Goal: Task Accomplishment & Management: Manage account settings

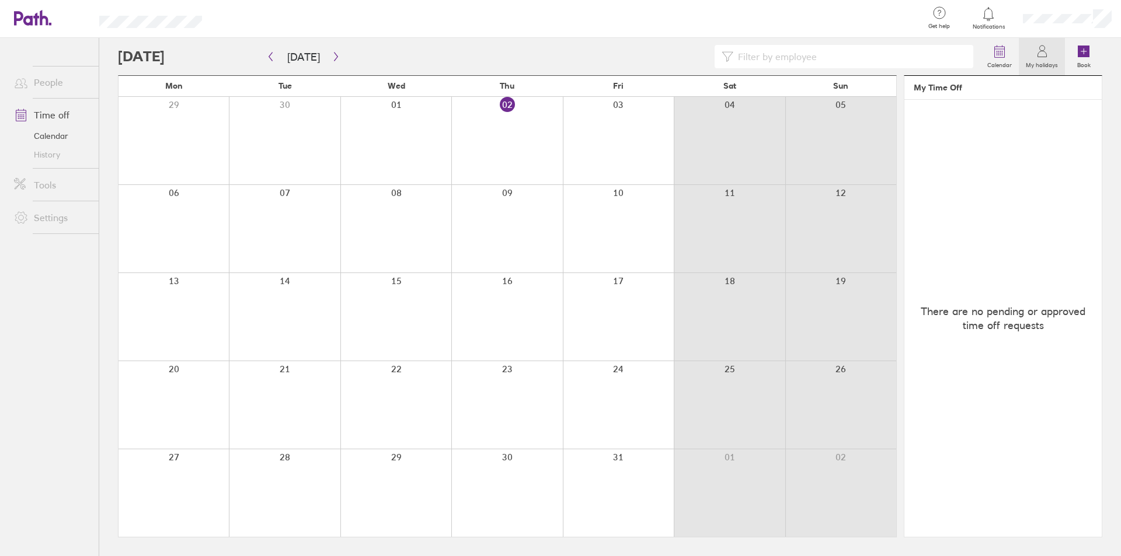
click at [1035, 54] on icon at bounding box center [1042, 51] width 14 height 14
click at [1036, 54] on icon at bounding box center [1042, 51] width 14 height 14
click at [1042, 50] on icon at bounding box center [1042, 51] width 14 height 14
click at [1034, 54] on link "My holidays" at bounding box center [1042, 56] width 46 height 37
click at [43, 117] on link "Time off" at bounding box center [52, 114] width 94 height 23
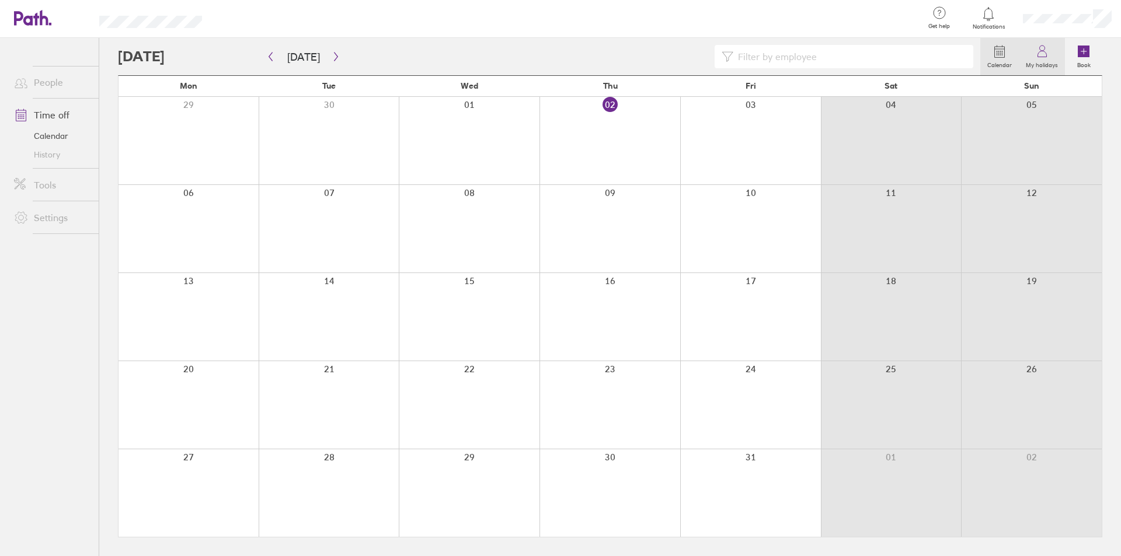
click at [1040, 52] on icon at bounding box center [1042, 54] width 9 height 6
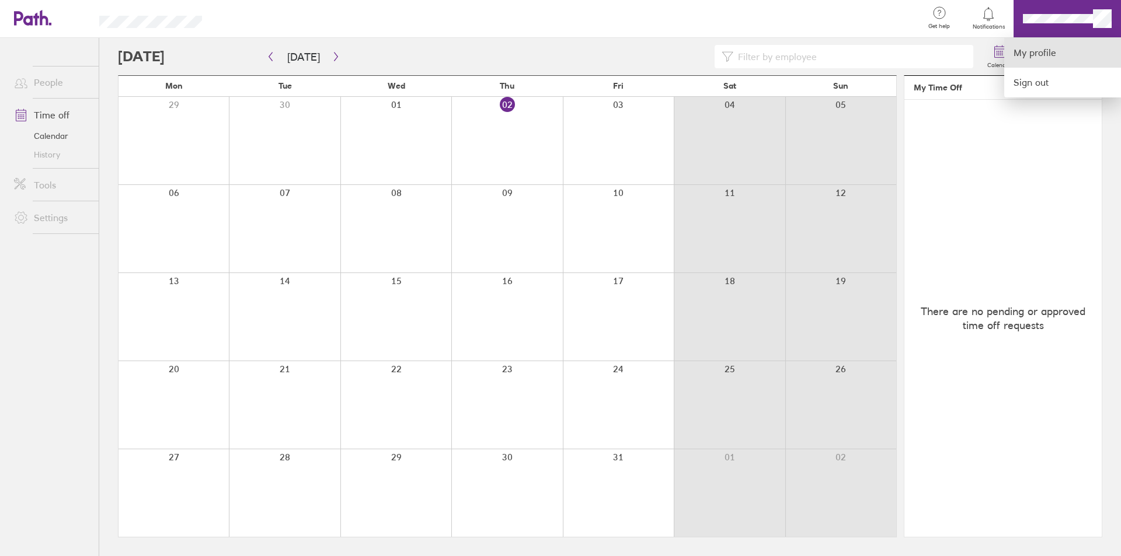
click at [1032, 53] on link "My profile" at bounding box center [1062, 53] width 117 height 30
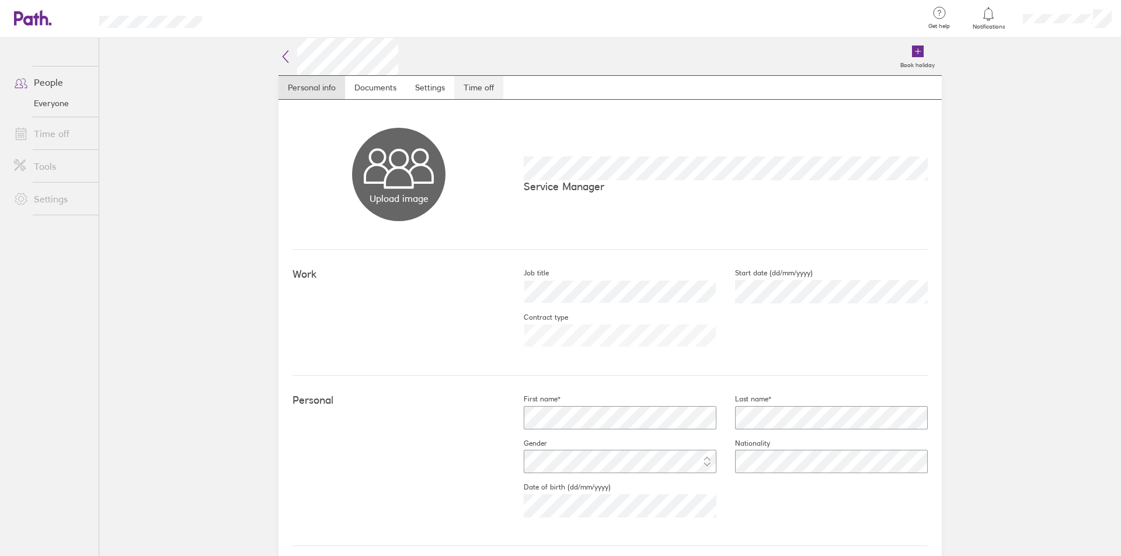
click at [478, 89] on link "Time off" at bounding box center [478, 87] width 49 height 23
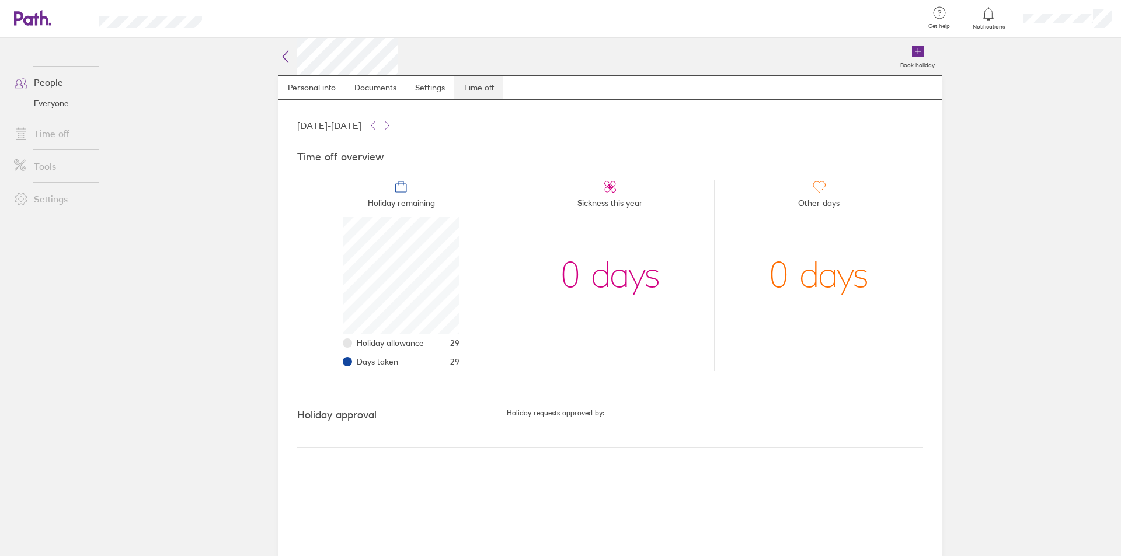
scroll to position [117, 117]
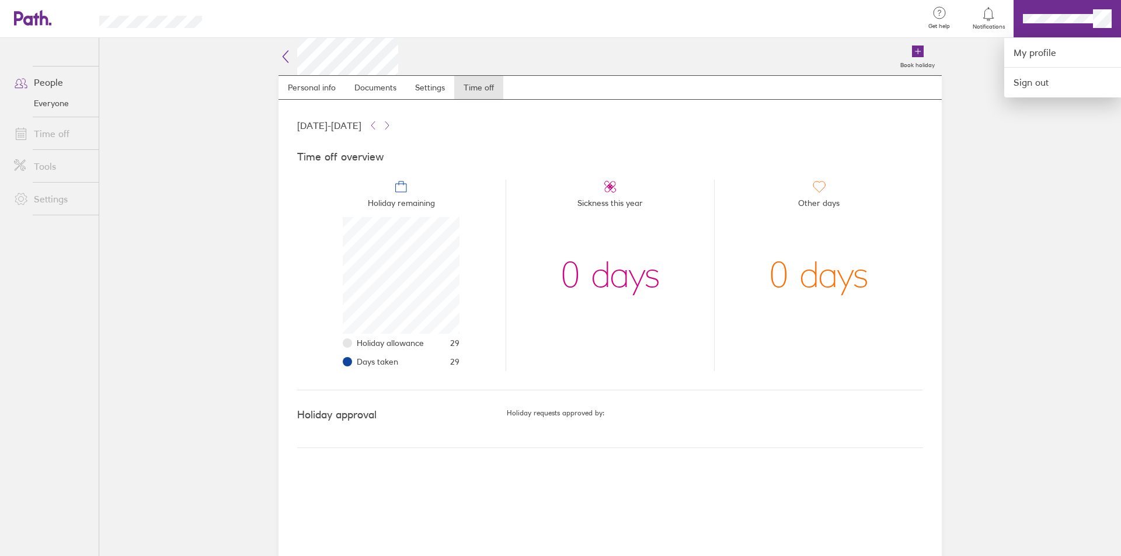
click at [1054, 17] on div at bounding box center [560, 278] width 1121 height 556
click at [1048, 14] on div at bounding box center [560, 278] width 1121 height 556
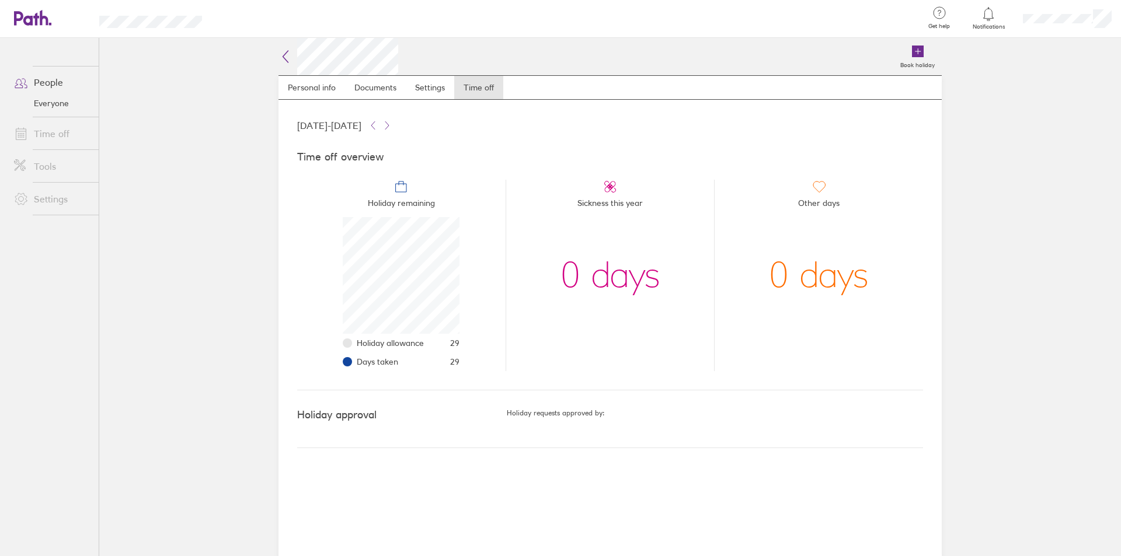
click at [47, 82] on link "People" at bounding box center [52, 82] width 94 height 23
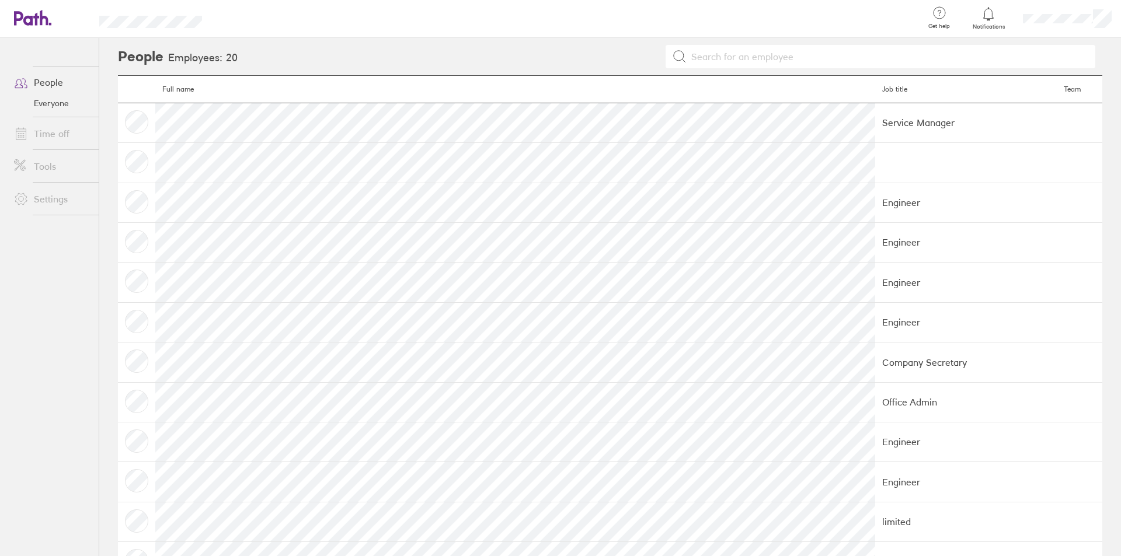
click at [58, 105] on link "Everyone" at bounding box center [52, 103] width 94 height 19
click at [53, 131] on link "Time off" at bounding box center [52, 133] width 94 height 23
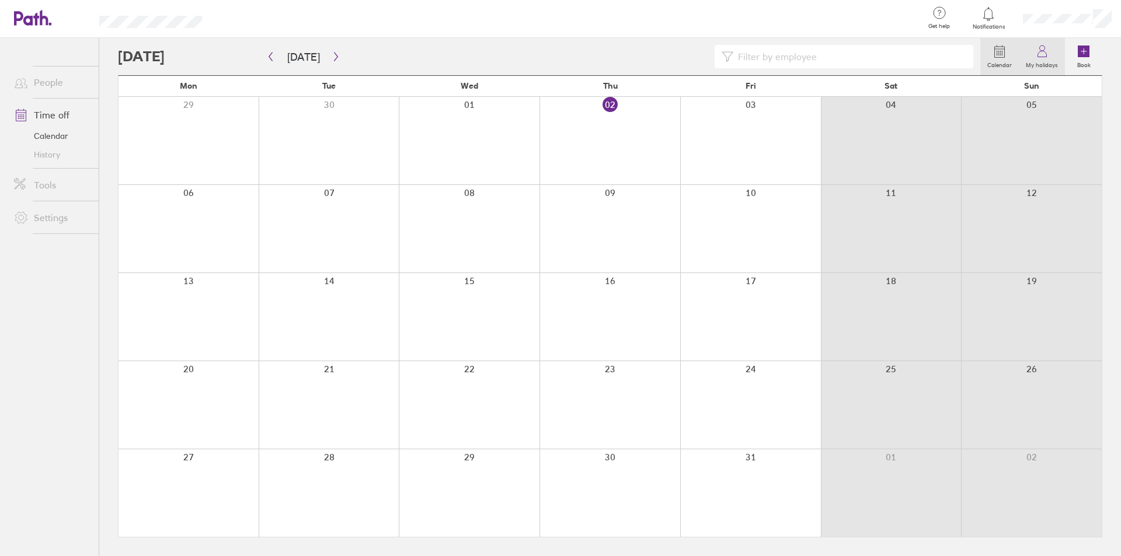
click at [1034, 57] on link "My holidays" at bounding box center [1042, 56] width 46 height 37
